Goal: Information Seeking & Learning: Learn about a topic

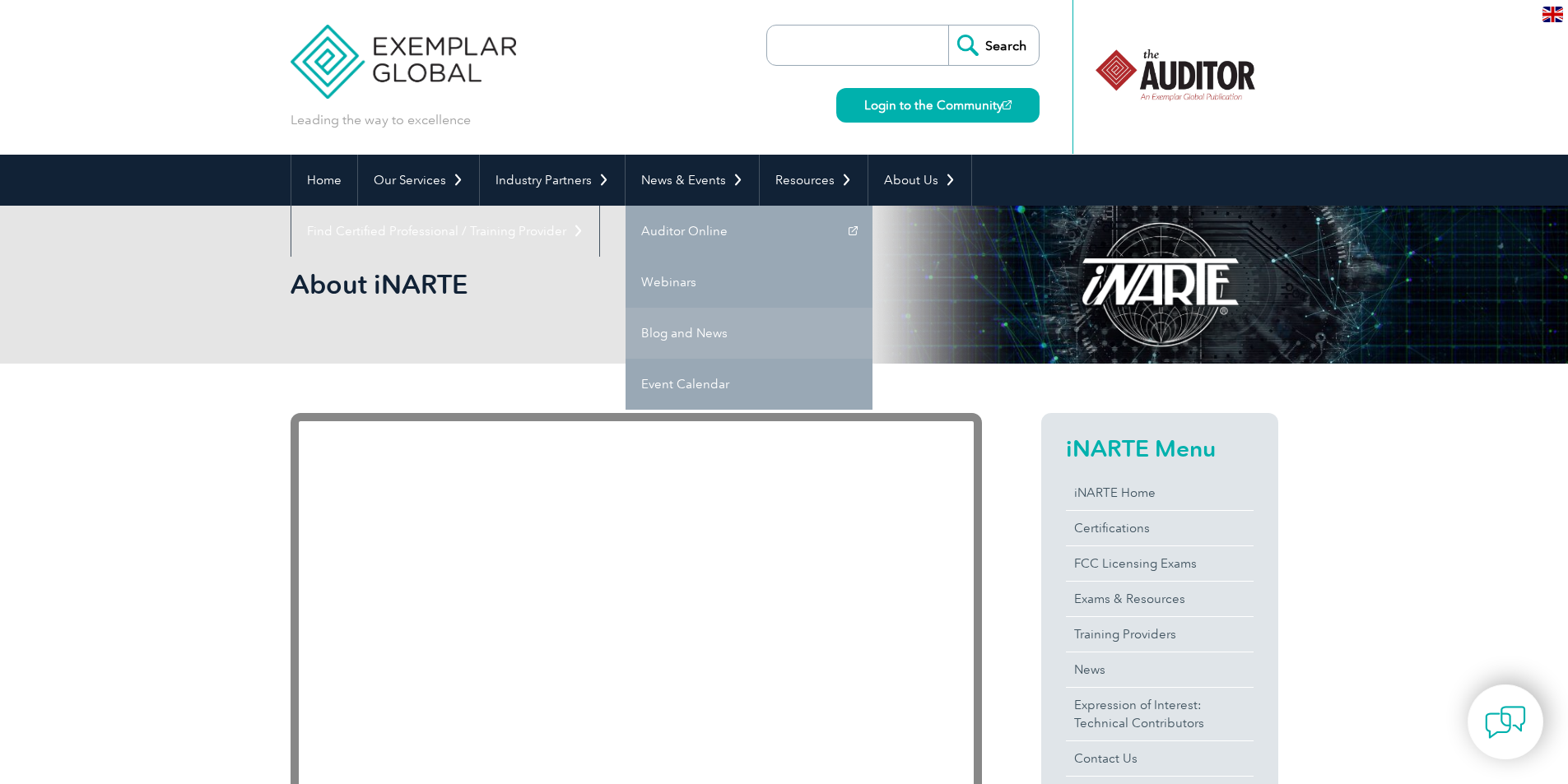
click at [661, 325] on link "Blog and News" at bounding box center [749, 333] width 247 height 51
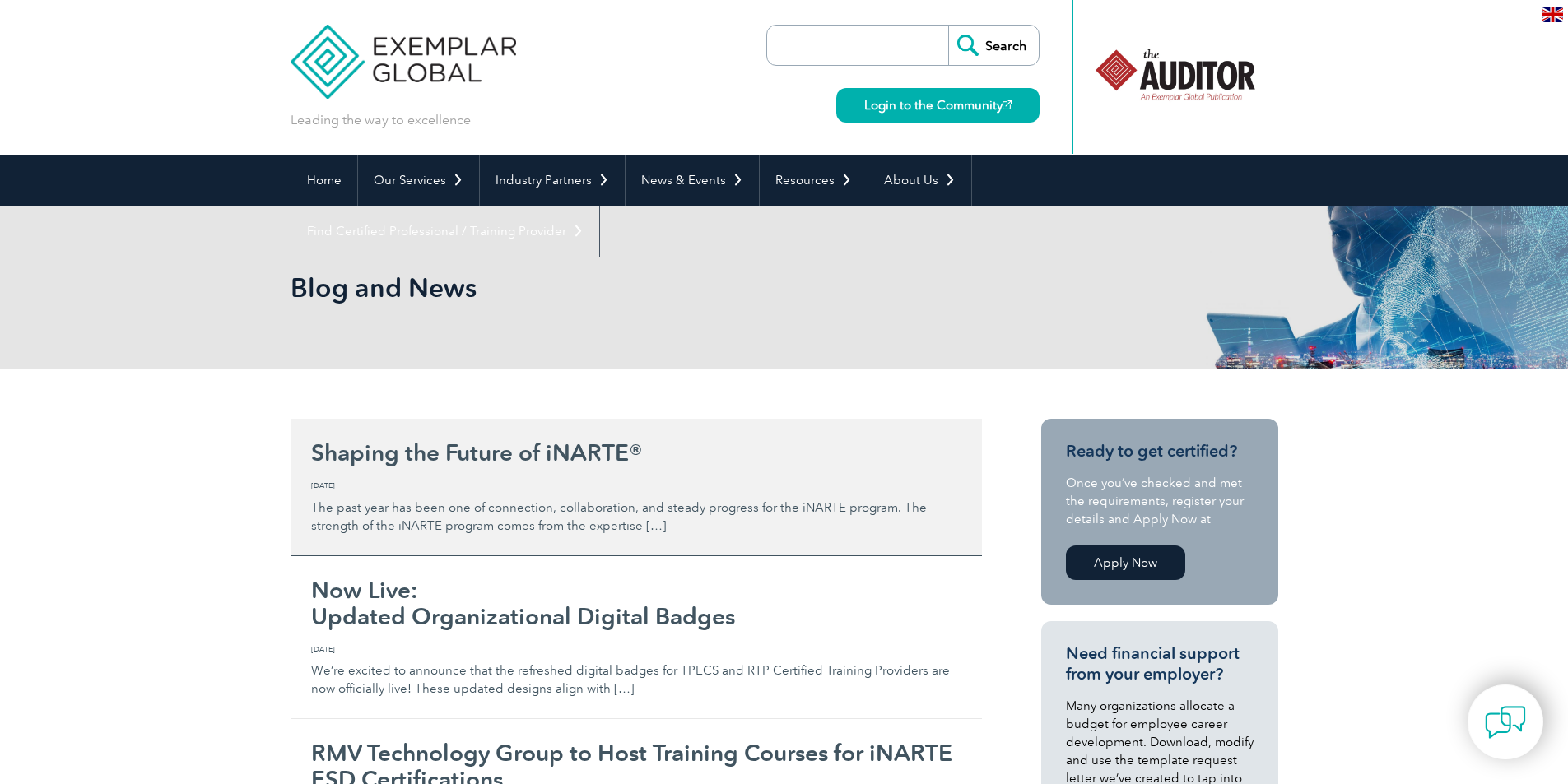
click at [672, 486] on span "Tuesday, August 19th, 2025" at bounding box center [636, 486] width 650 height 12
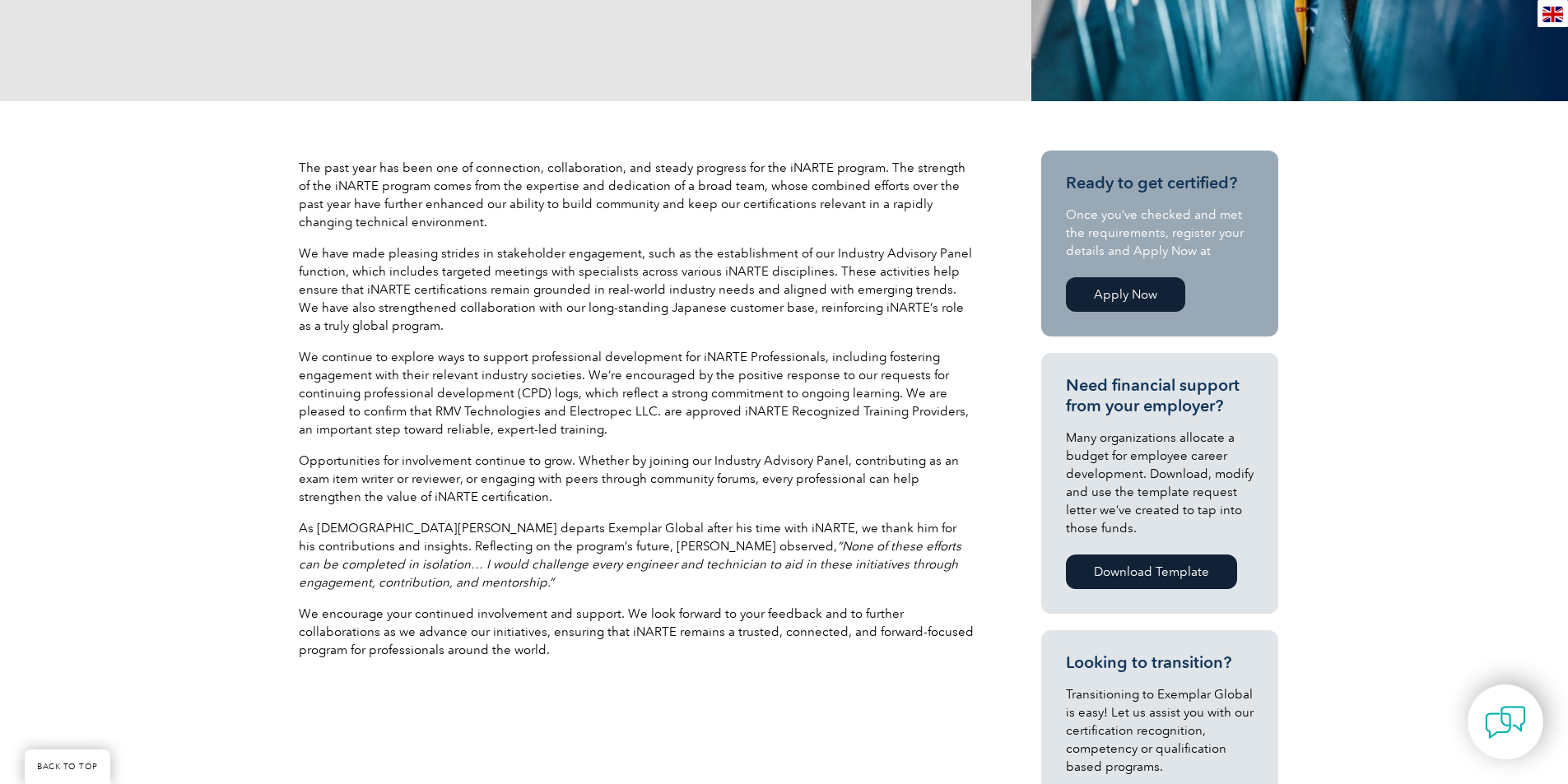
scroll to position [402, 0]
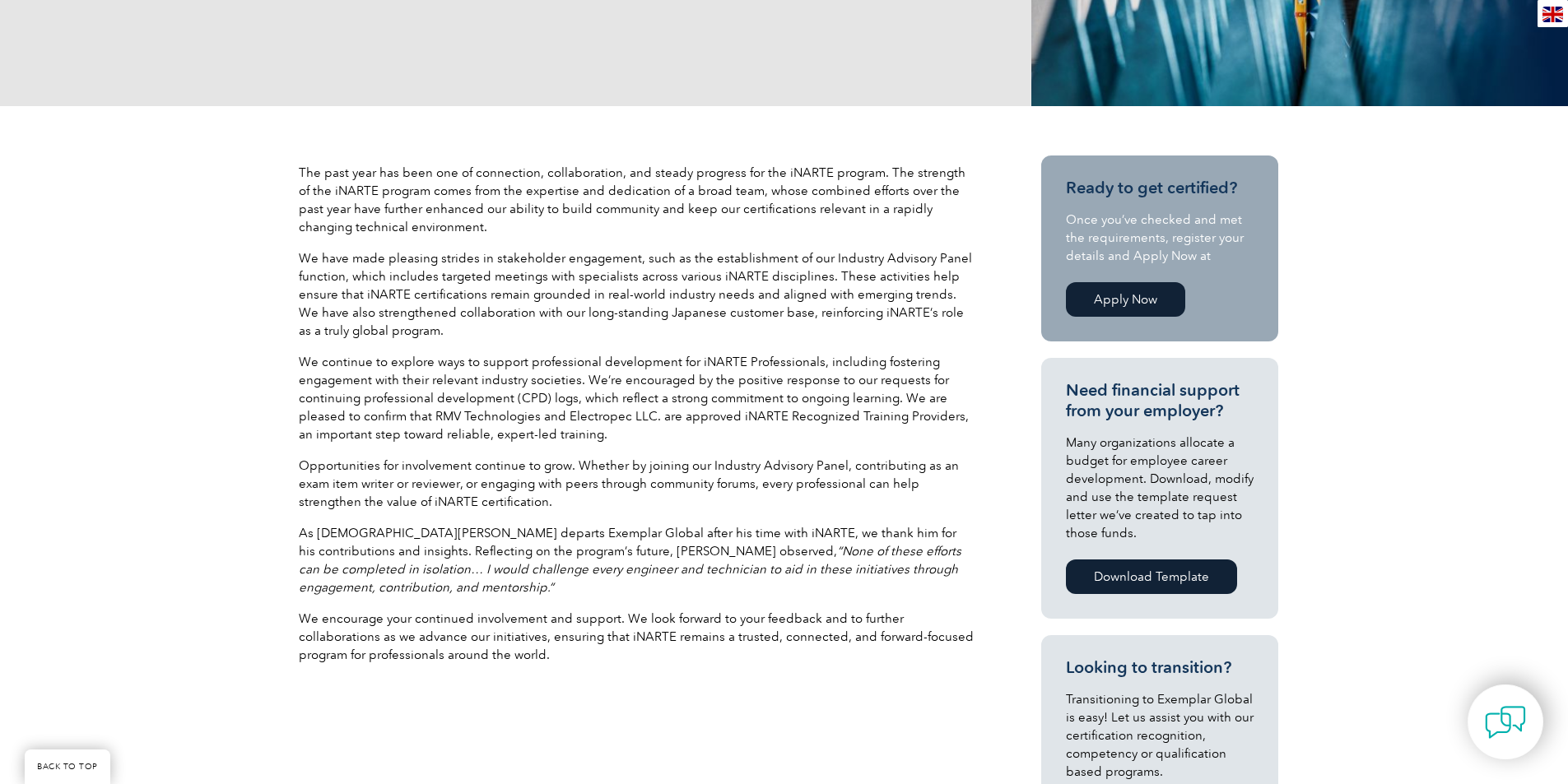
click at [1489, 510] on div "The past year has been one of connection, collaboration, and steady progress fo…" at bounding box center [784, 639] width 1568 height 1067
